Goal: Task Accomplishment & Management: Manage account settings

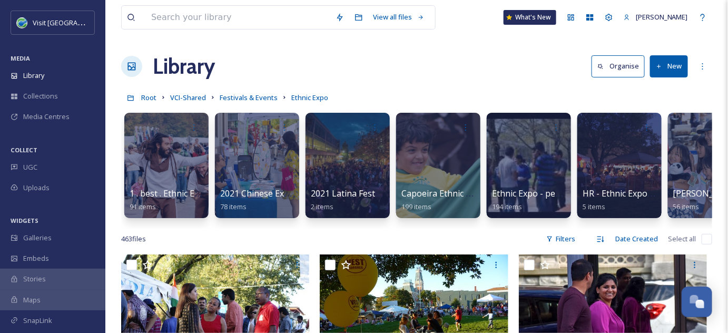
drag, startPoint x: 473, startPoint y: 46, endPoint x: 282, endPoint y: 19, distance: 193.0
click at [195, 16] on input at bounding box center [238, 17] width 184 height 23
click at [183, 97] on span "VCI-Shared" at bounding box center [188, 97] width 36 height 9
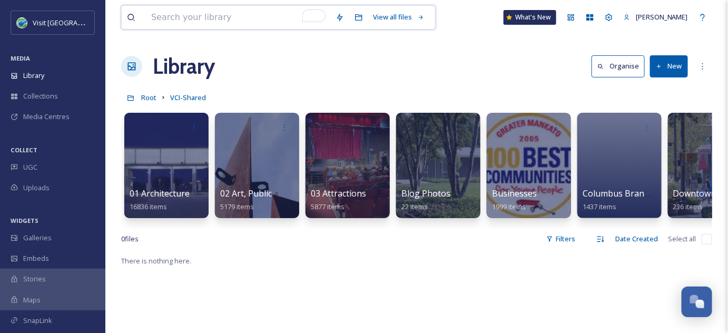
click at [195, 18] on input "To enrich screen reader interactions, please activate Accessibility in Grammarl…" at bounding box center [238, 17] width 184 height 23
type input "chihuly"
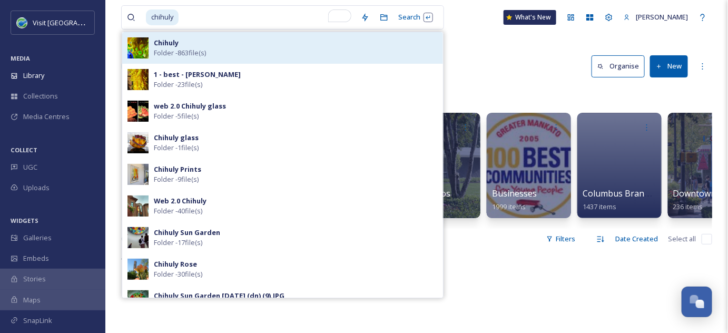
click at [173, 46] on strong "Chihuly" at bounding box center [166, 42] width 25 height 9
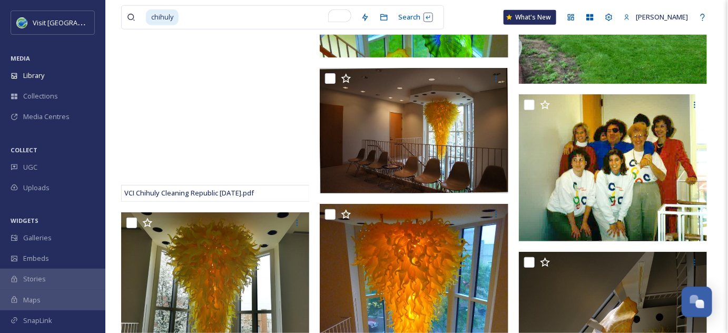
scroll to position [3016, 0]
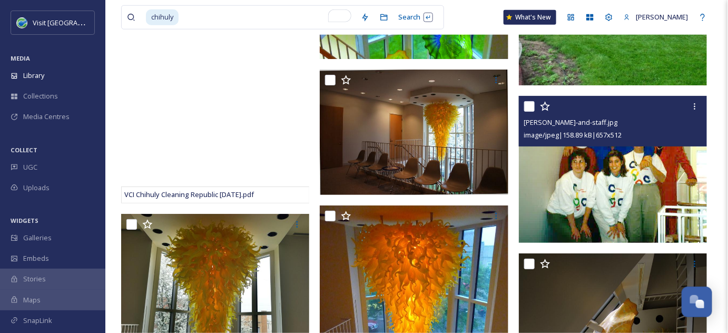
click at [621, 186] on img at bounding box center [613, 169] width 189 height 147
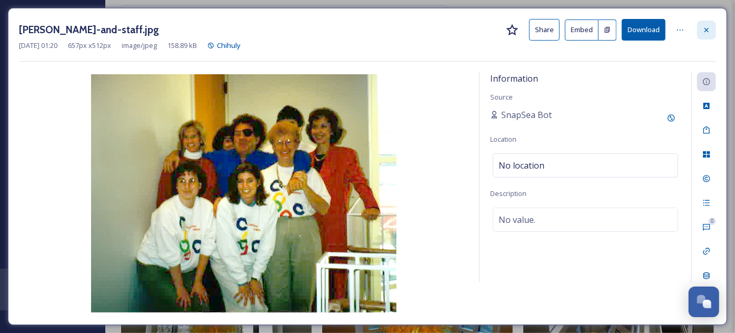
click at [704, 26] on icon at bounding box center [706, 30] width 8 height 8
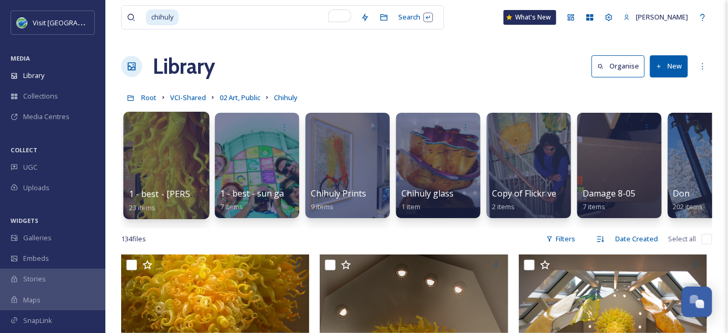
click at [159, 161] on div at bounding box center [166, 165] width 86 height 107
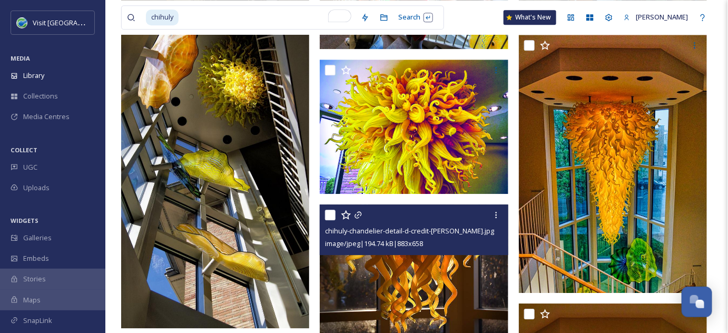
scroll to position [911, 0]
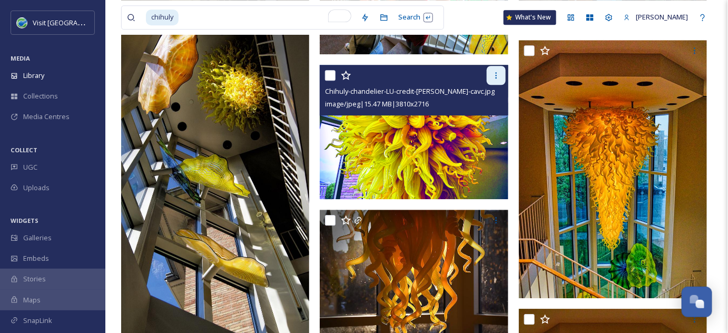
click at [494, 76] on icon at bounding box center [496, 75] width 8 height 8
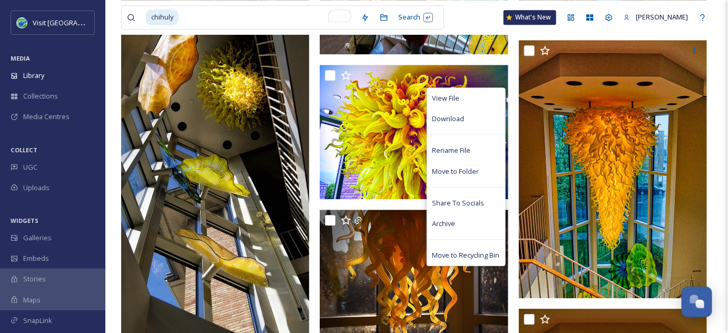
click at [480, 22] on div "chihuly Search What's New [PERSON_NAME]" at bounding box center [416, 17] width 591 height 35
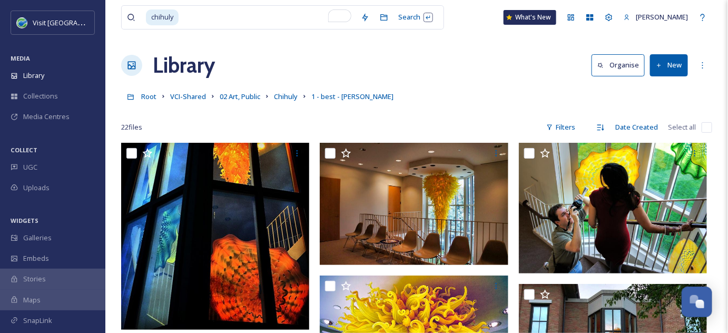
scroll to position [0, 0]
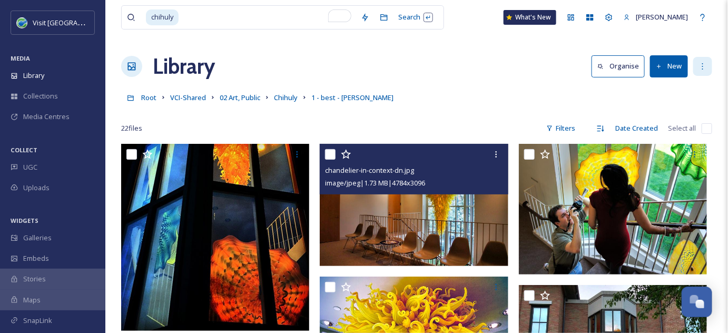
drag, startPoint x: 498, startPoint y: 167, endPoint x: 701, endPoint y: 62, distance: 228.2
click at [701, 62] on icon at bounding box center [702, 66] width 8 height 8
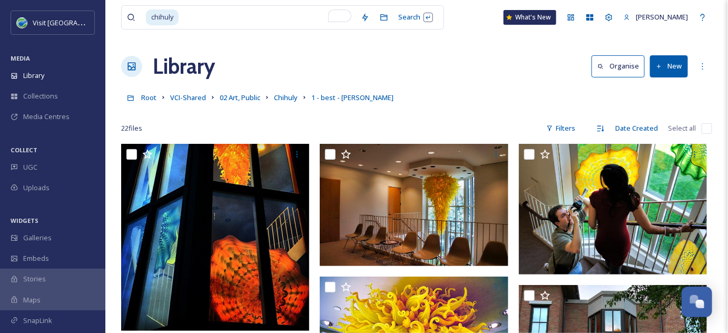
click at [569, 57] on div "Library Organise New" at bounding box center [416, 67] width 591 height 32
click at [613, 17] on icon at bounding box center [609, 17] width 8 height 8
click at [707, 67] on div "More Options" at bounding box center [702, 66] width 19 height 19
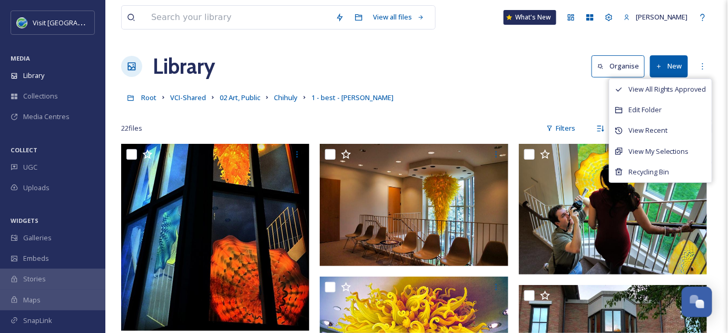
click at [488, 95] on div "Root VCI-Shared 02 Art, Public Chihuly 1 - best - [PERSON_NAME]" at bounding box center [416, 97] width 591 height 20
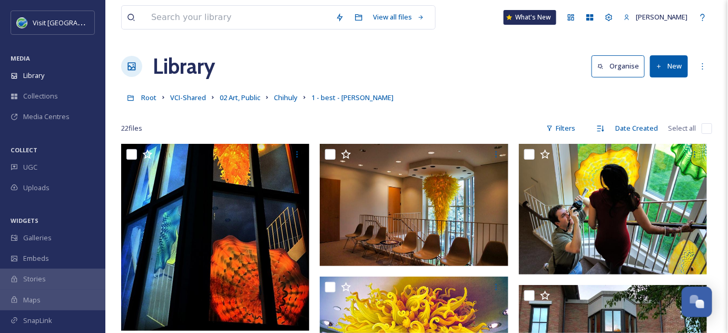
click at [701, 128] on input "checkbox" at bounding box center [706, 128] width 11 height 11
checkbox input "true"
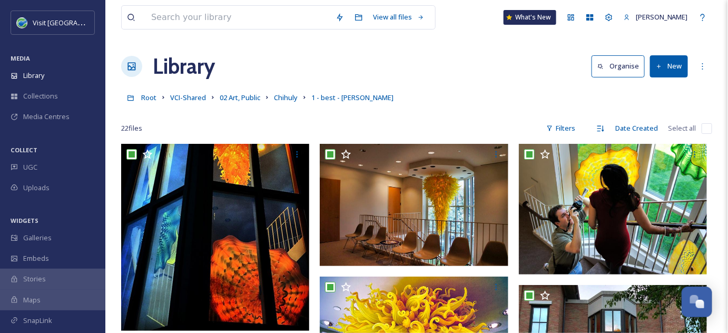
checkbox input "true"
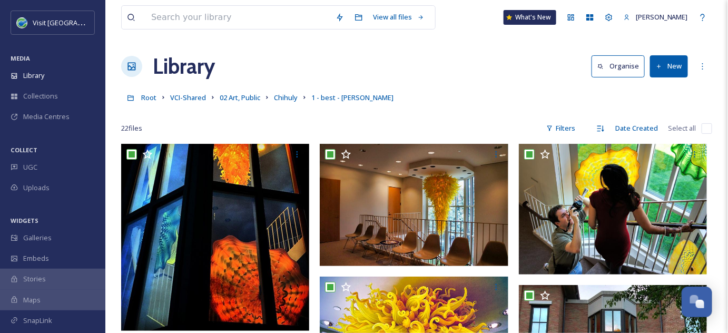
checkbox input "true"
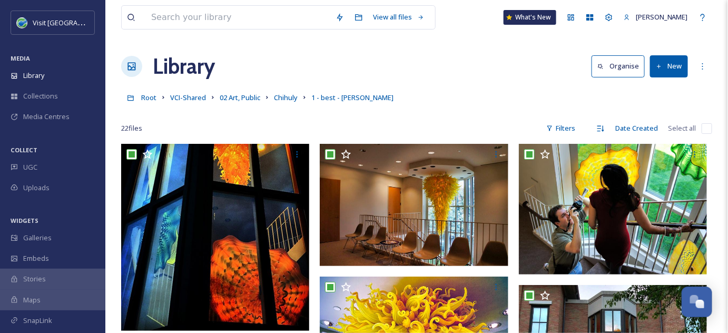
checkbox input "true"
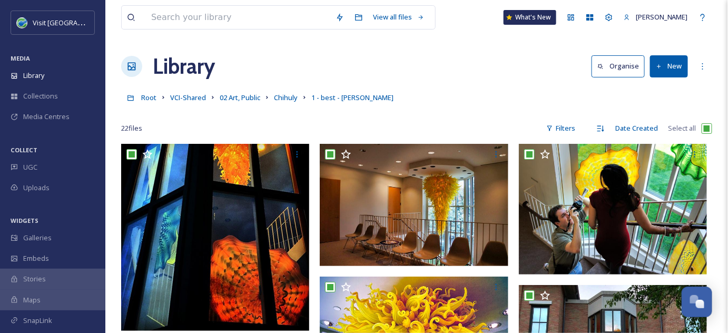
checkbox input "true"
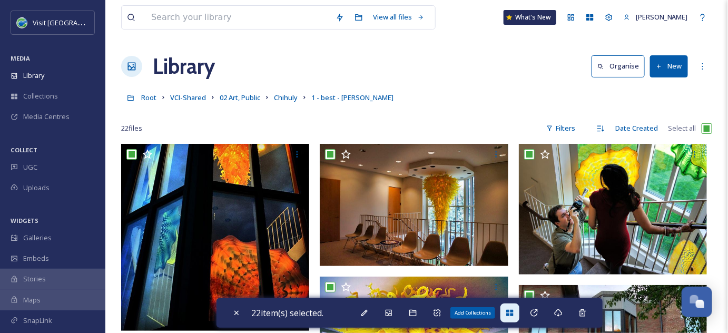
click at [513, 312] on icon at bounding box center [509, 313] width 7 height 6
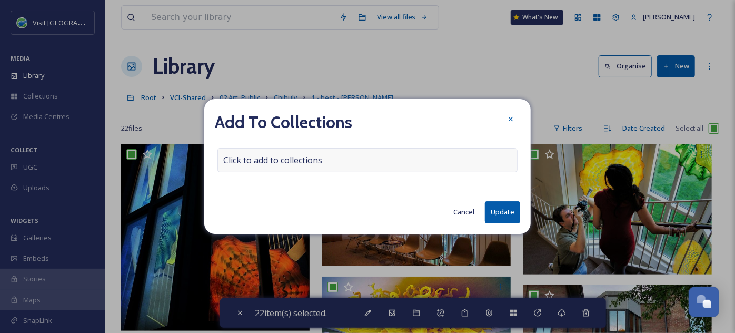
click at [261, 160] on span "Click to add to collections" at bounding box center [272, 160] width 99 height 13
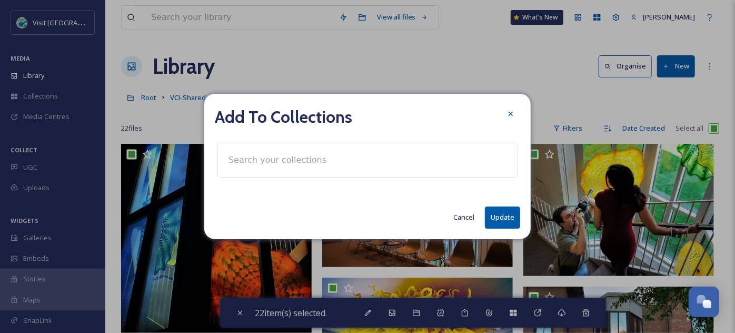
click at [261, 160] on input at bounding box center [281, 159] width 116 height 23
click at [458, 219] on button "Cancel" at bounding box center [464, 217] width 32 height 21
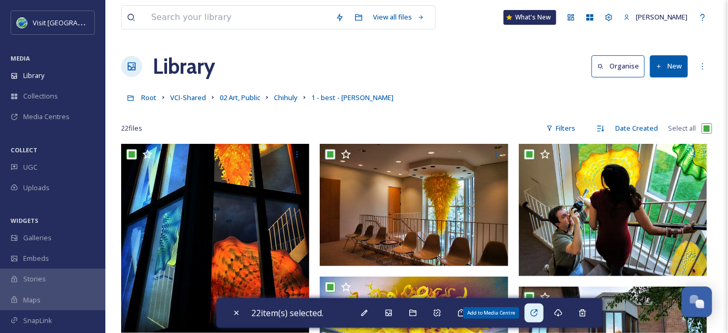
click at [542, 310] on div "Add to Media Centre" at bounding box center [533, 312] width 19 height 19
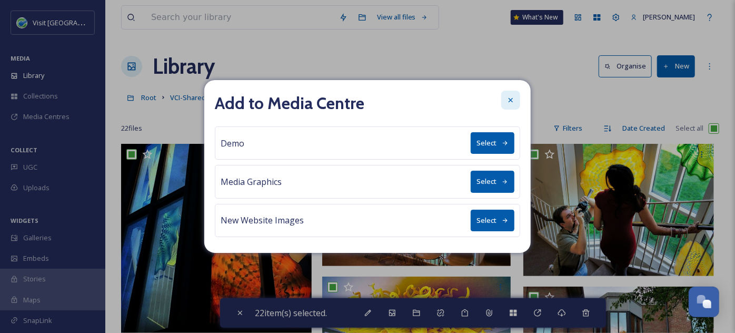
click at [513, 101] on icon at bounding box center [511, 100] width 8 height 8
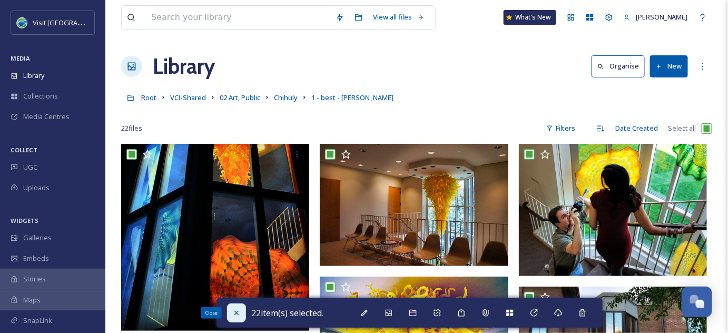
click at [239, 314] on icon at bounding box center [236, 313] width 8 height 8
checkbox input "false"
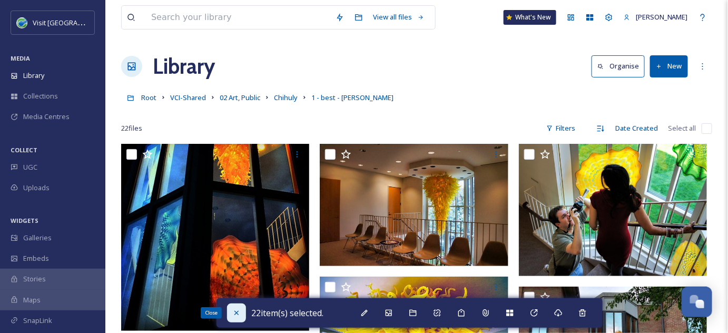
checkbox input "false"
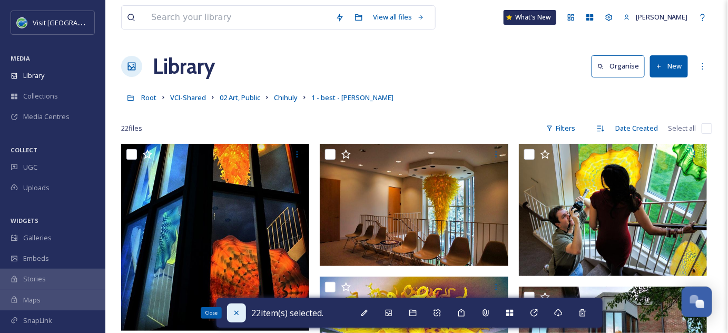
checkbox input "false"
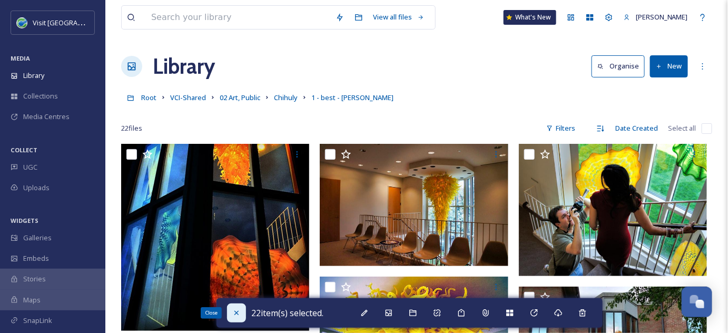
checkbox input "false"
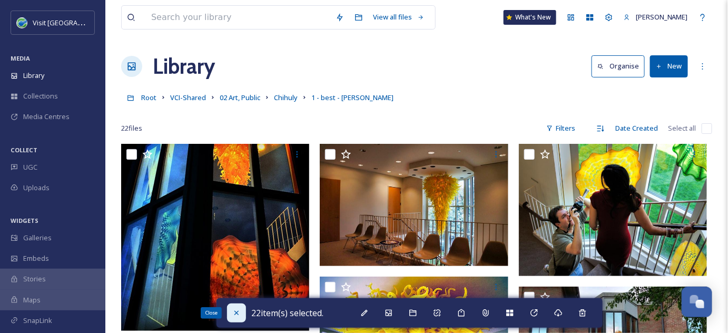
checkbox input "false"
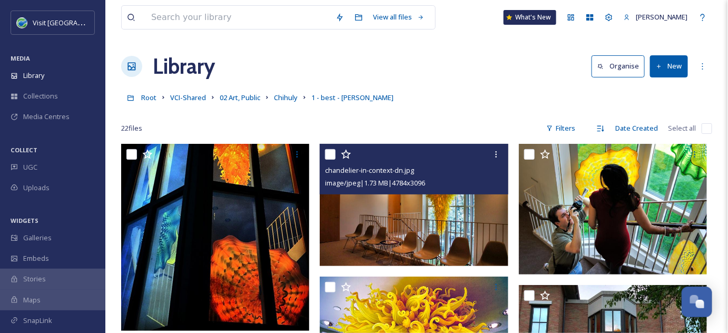
click at [446, 186] on div "image/jpeg | 1.73 MB | 4784 x 3096" at bounding box center [415, 182] width 180 height 13
click at [444, 229] on img at bounding box center [414, 205] width 189 height 122
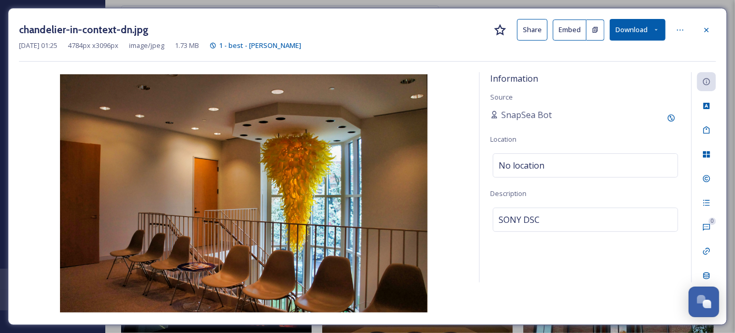
click at [538, 26] on button "Share" at bounding box center [532, 30] width 31 height 22
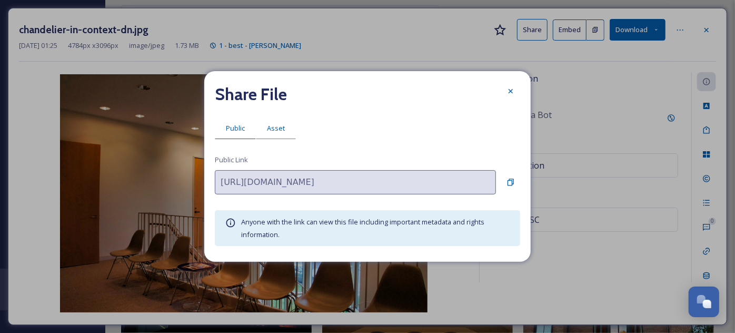
click at [287, 136] on div "Asset" at bounding box center [276, 128] width 40 height 22
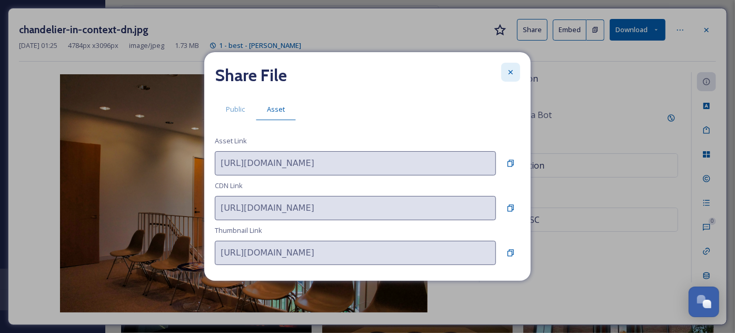
click at [510, 72] on icon at bounding box center [511, 72] width 4 height 4
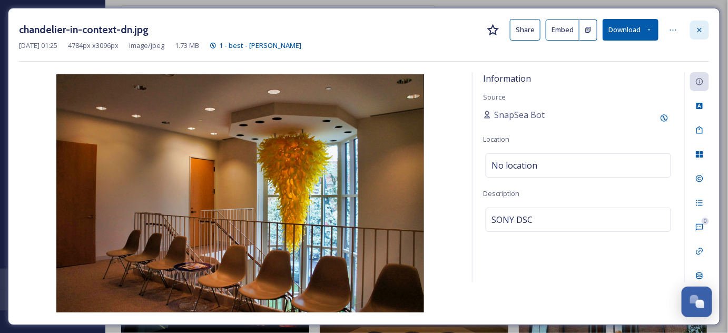
click at [696, 29] on icon at bounding box center [699, 30] width 8 height 8
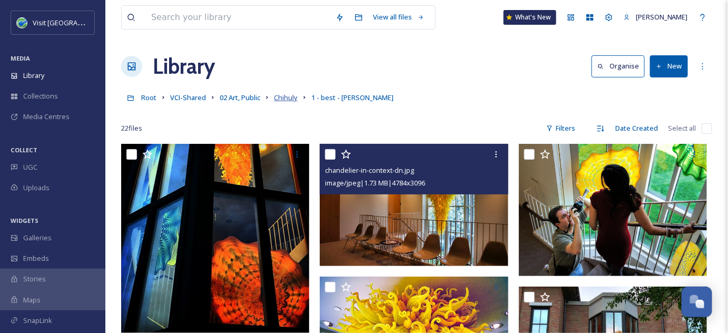
click at [281, 95] on span "Chihuly" at bounding box center [286, 97] width 24 height 9
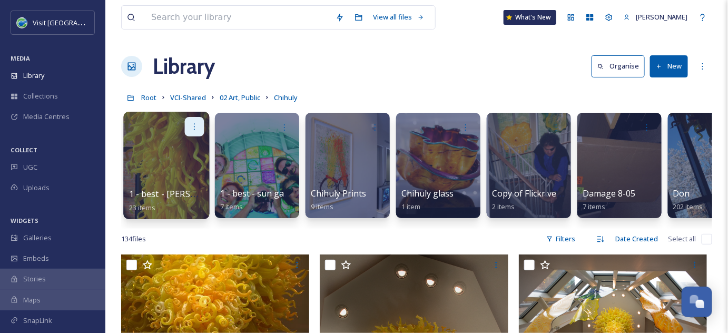
click at [195, 128] on icon at bounding box center [194, 126] width 8 height 8
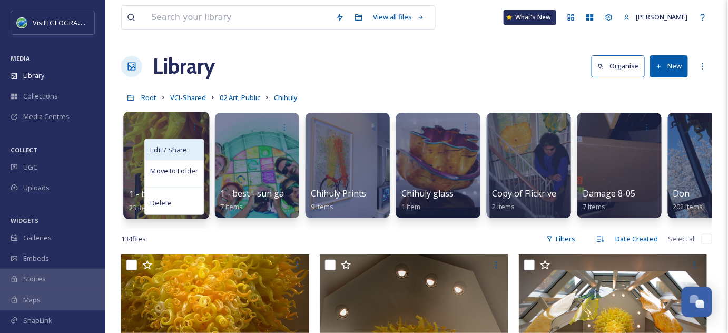
click at [177, 151] on span "Edit / Share" at bounding box center [168, 150] width 37 height 11
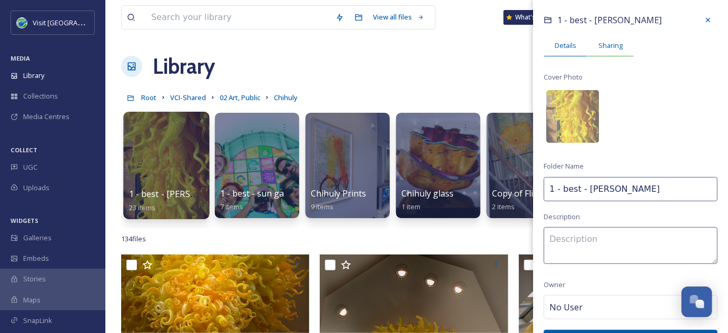
click at [619, 45] on span "Sharing" at bounding box center [610, 46] width 24 height 10
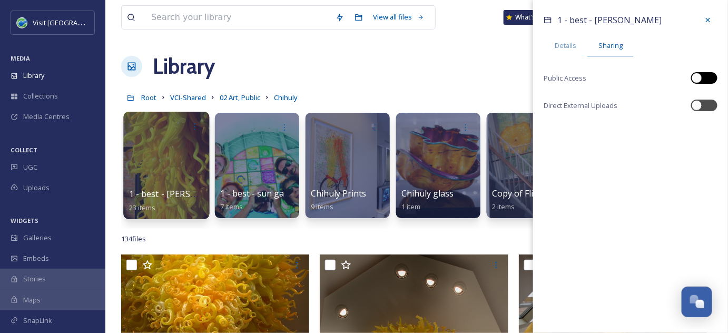
click at [706, 76] on div at bounding box center [704, 78] width 26 height 12
checkbox input "true"
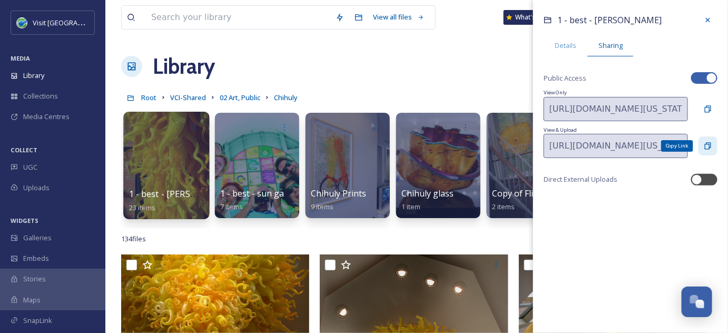
click at [708, 148] on icon at bounding box center [708, 145] width 6 height 7
click at [570, 46] on span "Details" at bounding box center [565, 46] width 22 height 10
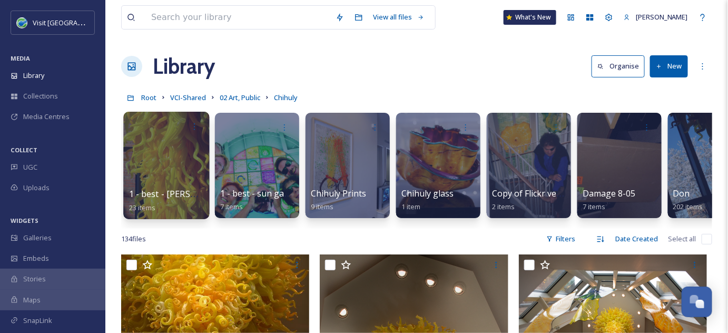
click at [387, 68] on div "Library Organise New" at bounding box center [416, 67] width 591 height 32
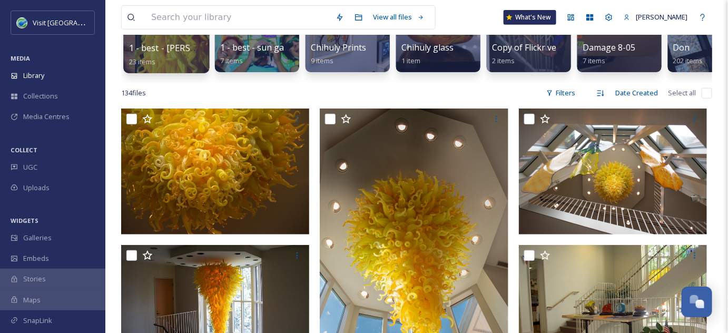
scroll to position [148, 0]
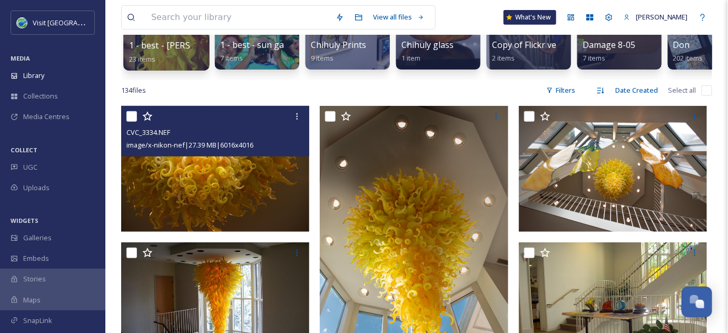
click at [128, 117] on input "checkbox" at bounding box center [131, 116] width 11 height 11
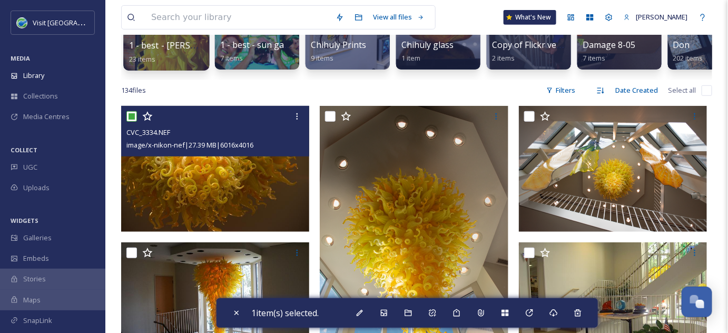
click at [128, 117] on input "checkbox" at bounding box center [131, 116] width 11 height 11
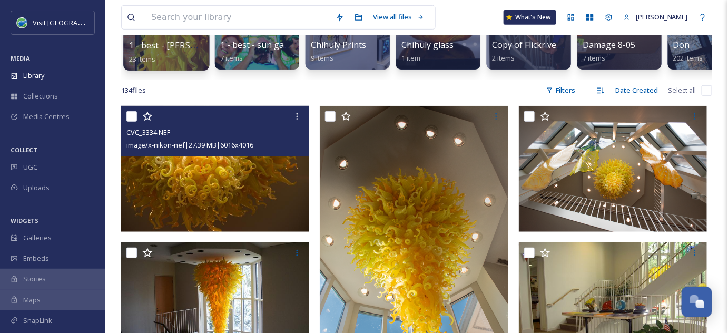
click at [135, 117] on input "checkbox" at bounding box center [131, 116] width 11 height 11
checkbox input "true"
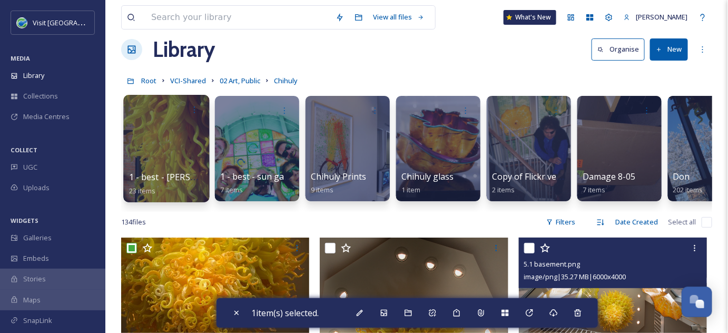
scroll to position [0, 0]
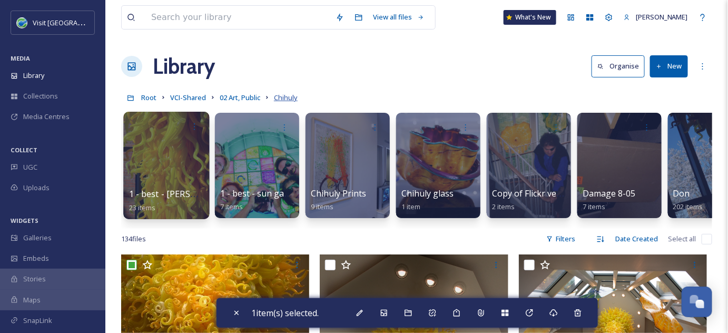
click at [288, 97] on span "Chihuly" at bounding box center [286, 97] width 24 height 9
click at [156, 154] on div at bounding box center [166, 165] width 86 height 107
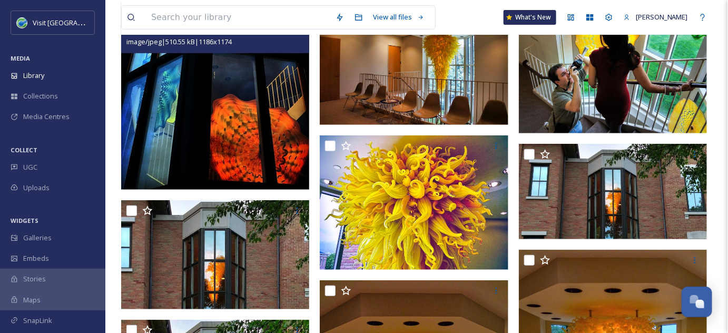
scroll to position [153, 0]
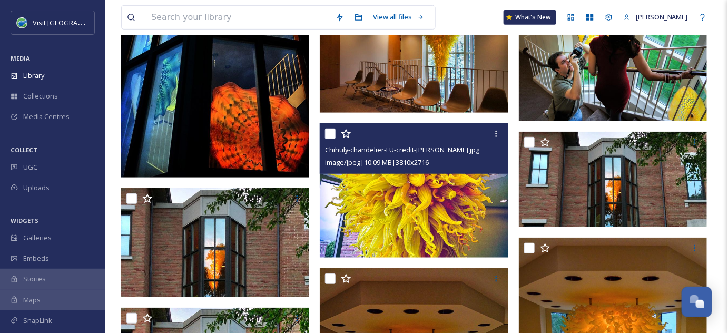
click at [326, 126] on div at bounding box center [415, 133] width 180 height 19
click at [330, 134] on input "checkbox" at bounding box center [330, 133] width 11 height 11
checkbox input "true"
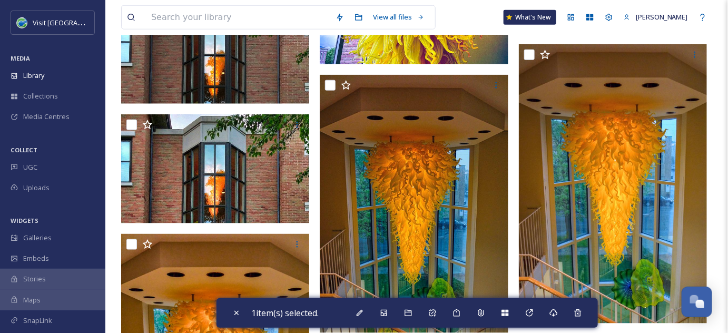
scroll to position [350, 0]
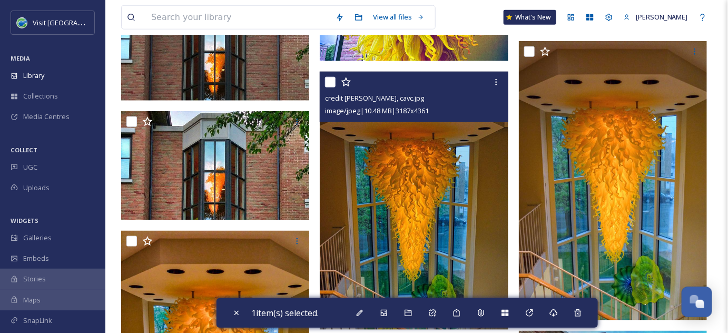
click at [333, 80] on input "checkbox" at bounding box center [330, 82] width 11 height 11
checkbox input "true"
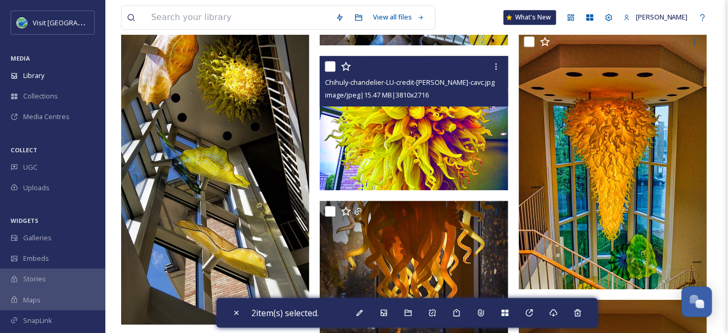
scroll to position [878, 0]
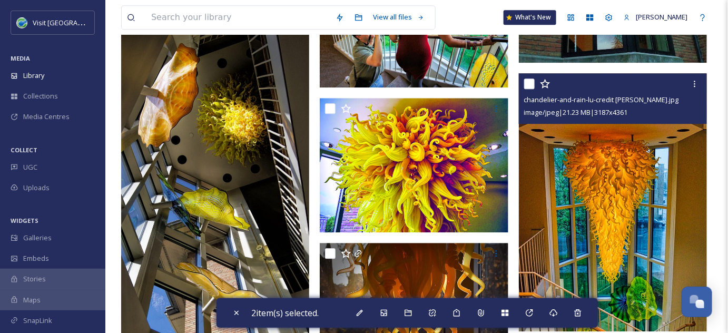
click at [532, 82] on input "checkbox" at bounding box center [529, 83] width 11 height 11
checkbox input "true"
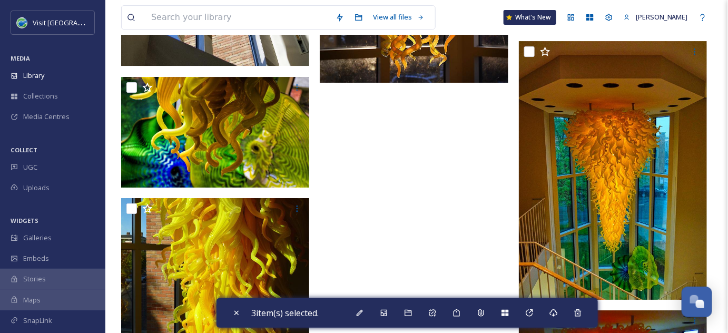
scroll to position [1179, 0]
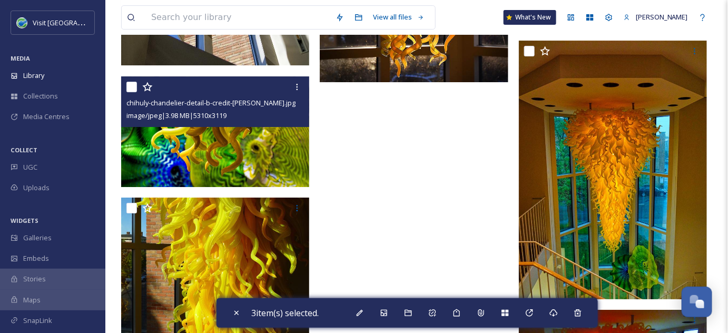
click at [132, 86] on input "checkbox" at bounding box center [131, 87] width 11 height 11
checkbox input "true"
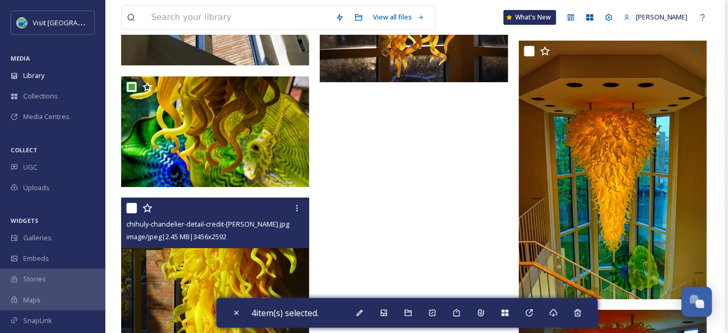
click at [135, 205] on input "checkbox" at bounding box center [131, 208] width 11 height 11
checkbox input "true"
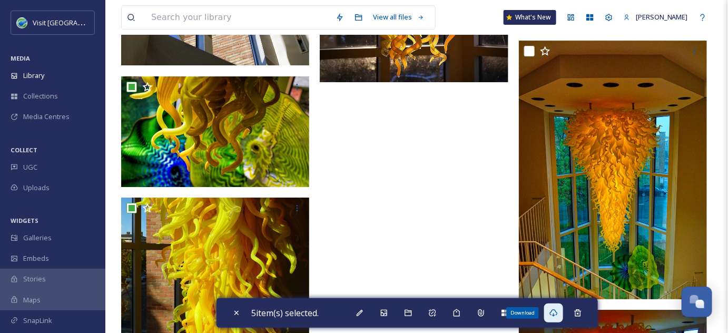
click at [557, 311] on icon at bounding box center [553, 313] width 8 height 8
